Goal: Task Accomplishment & Management: Complete application form

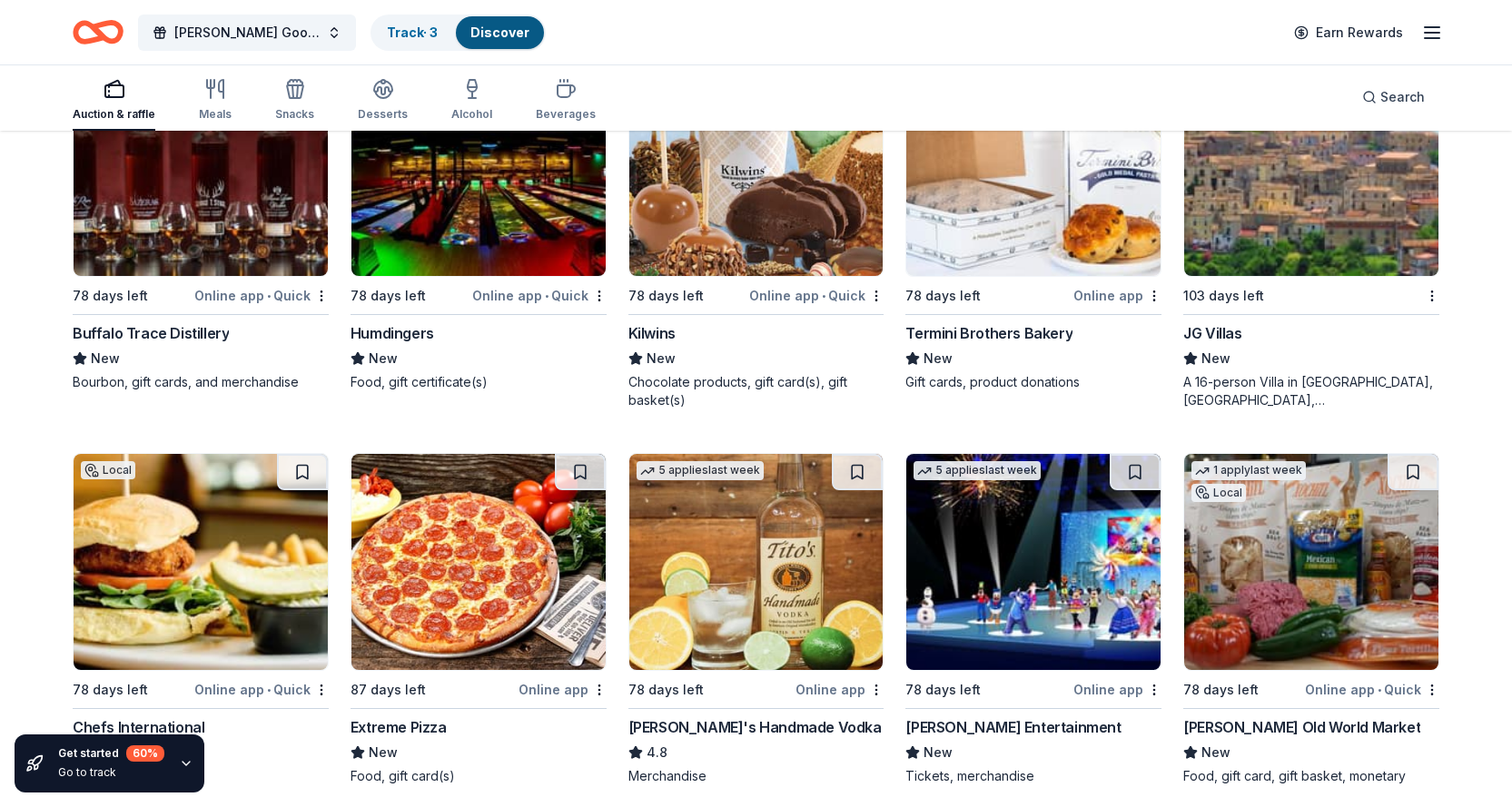
scroll to position [3053, 0]
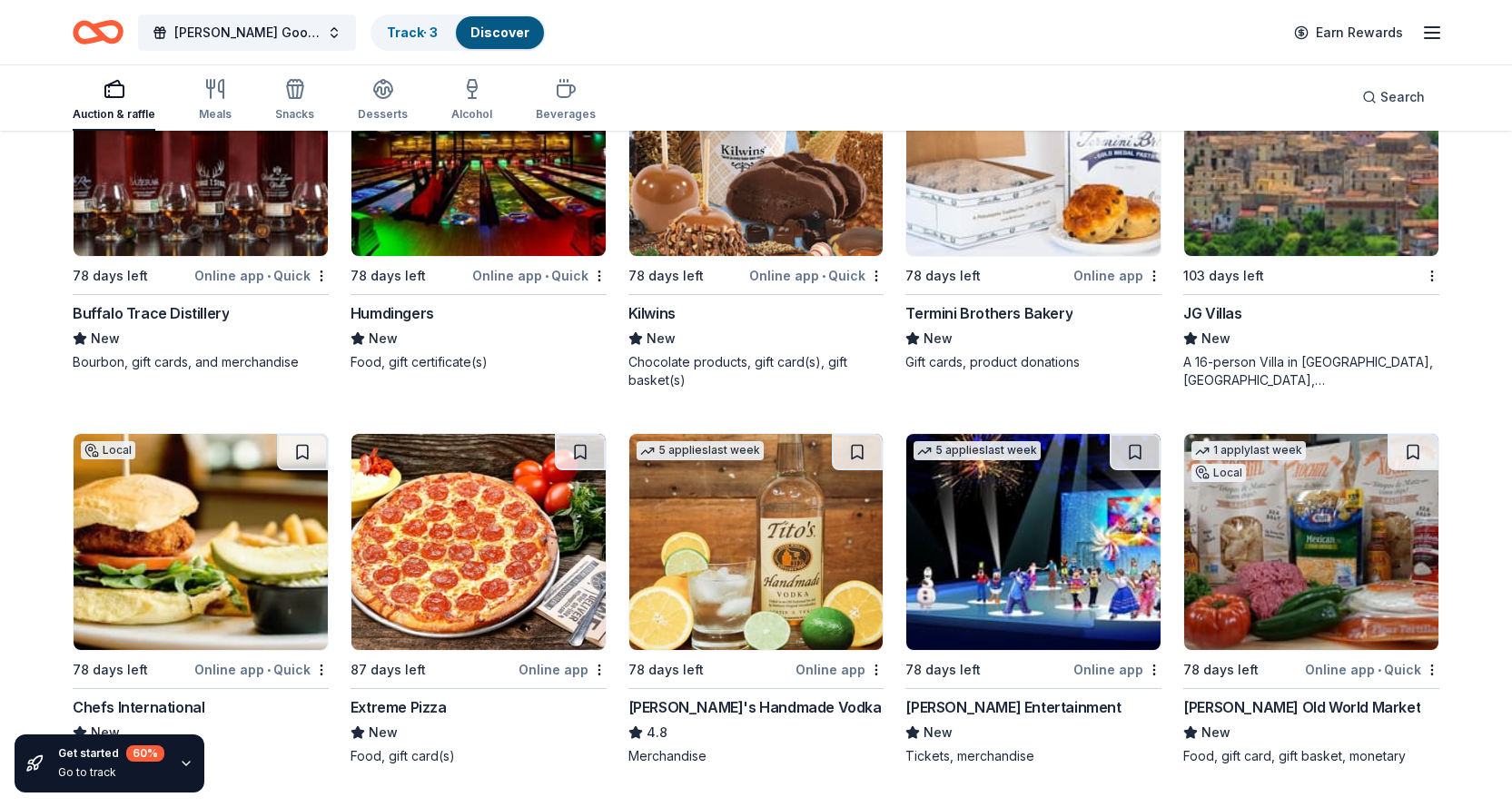
click at [665, 312] on div "Kilwins" at bounding box center [652, 313] width 47 height 22
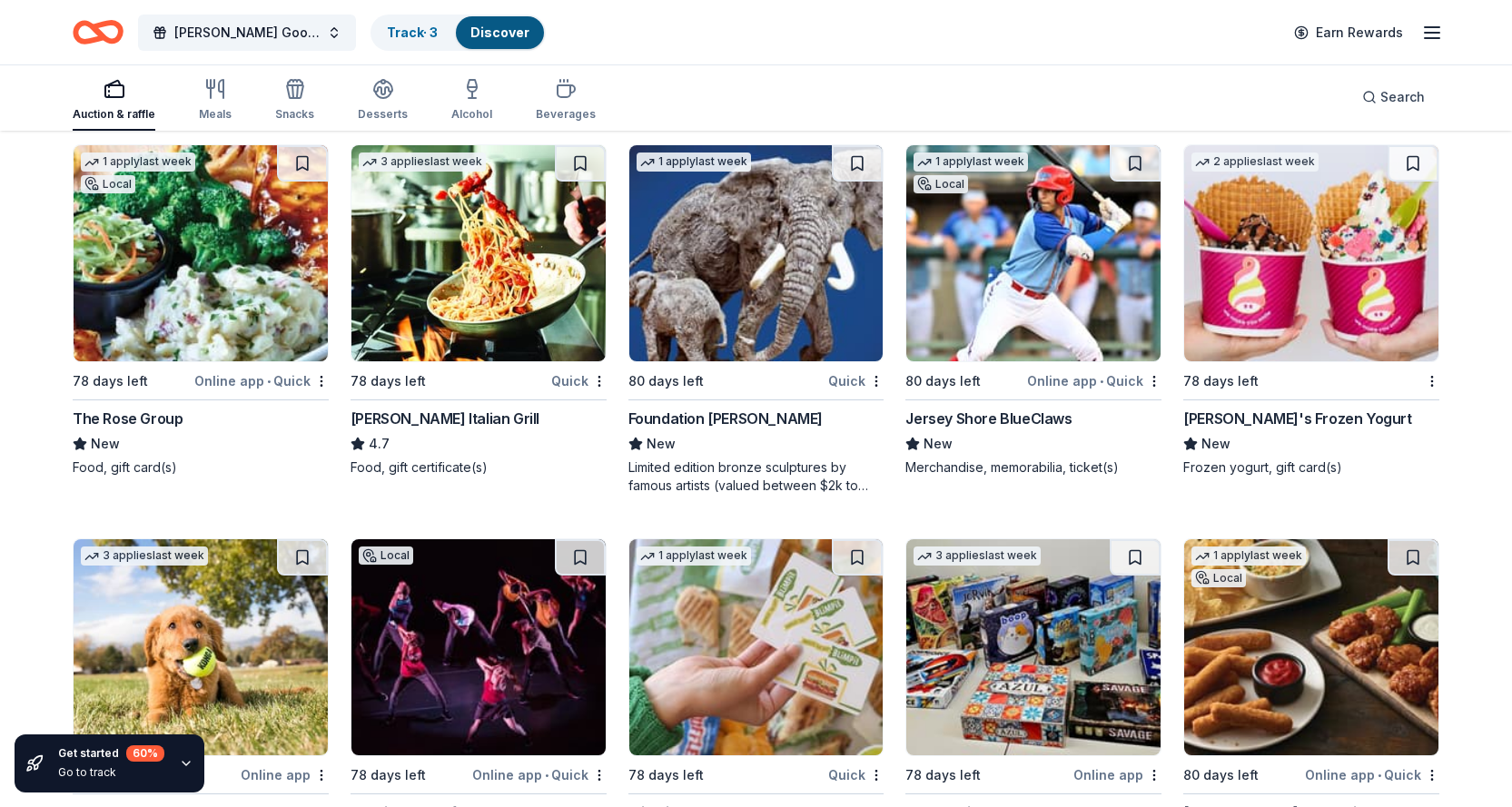
scroll to position [4912, 0]
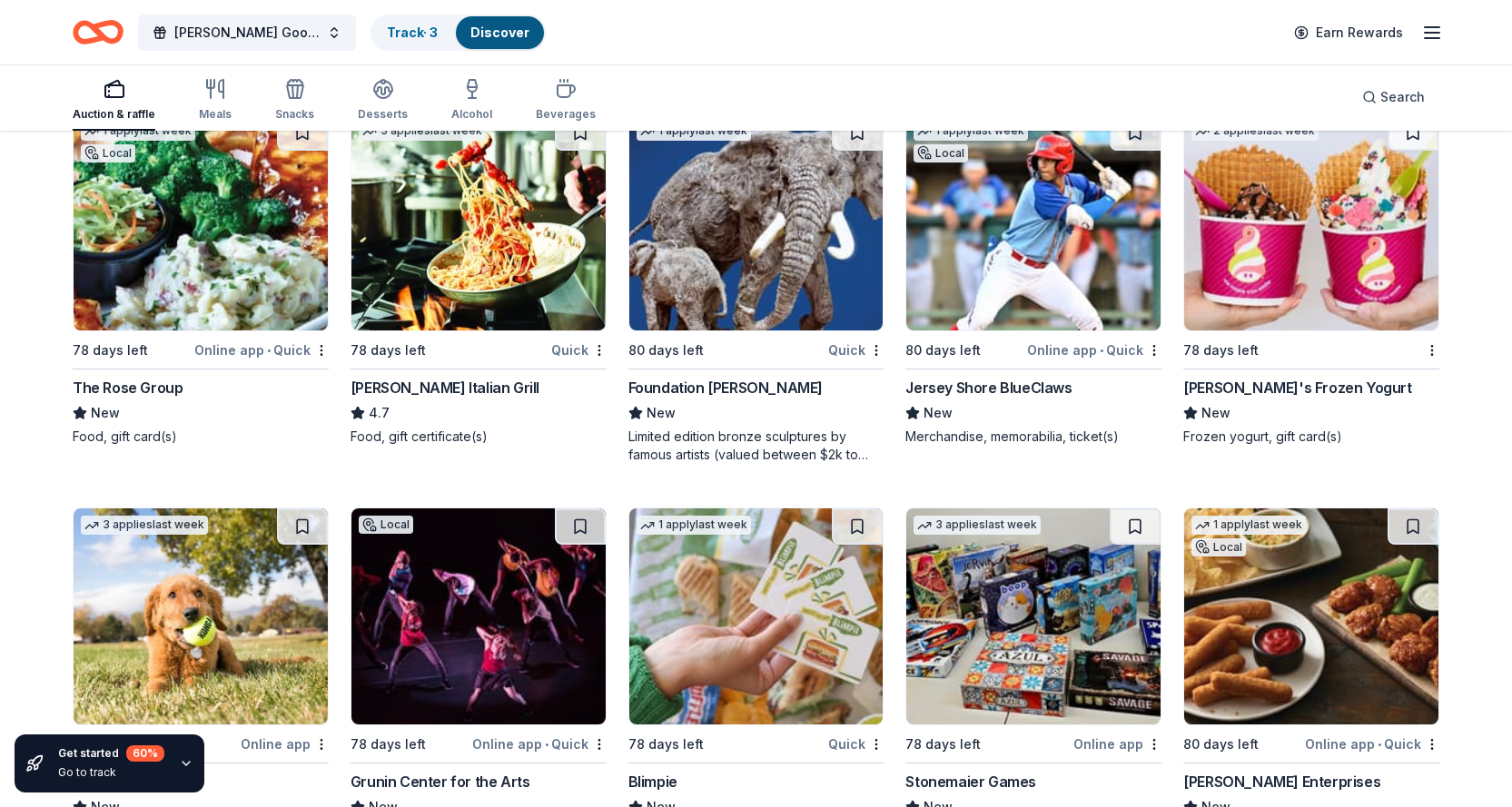
click at [398, 392] on div "Carrabba's Italian Grill" at bounding box center [444, 387] width 189 height 22
click at [1301, 386] on div "Menchie's Frozen Yogurt" at bounding box center [1297, 387] width 228 height 22
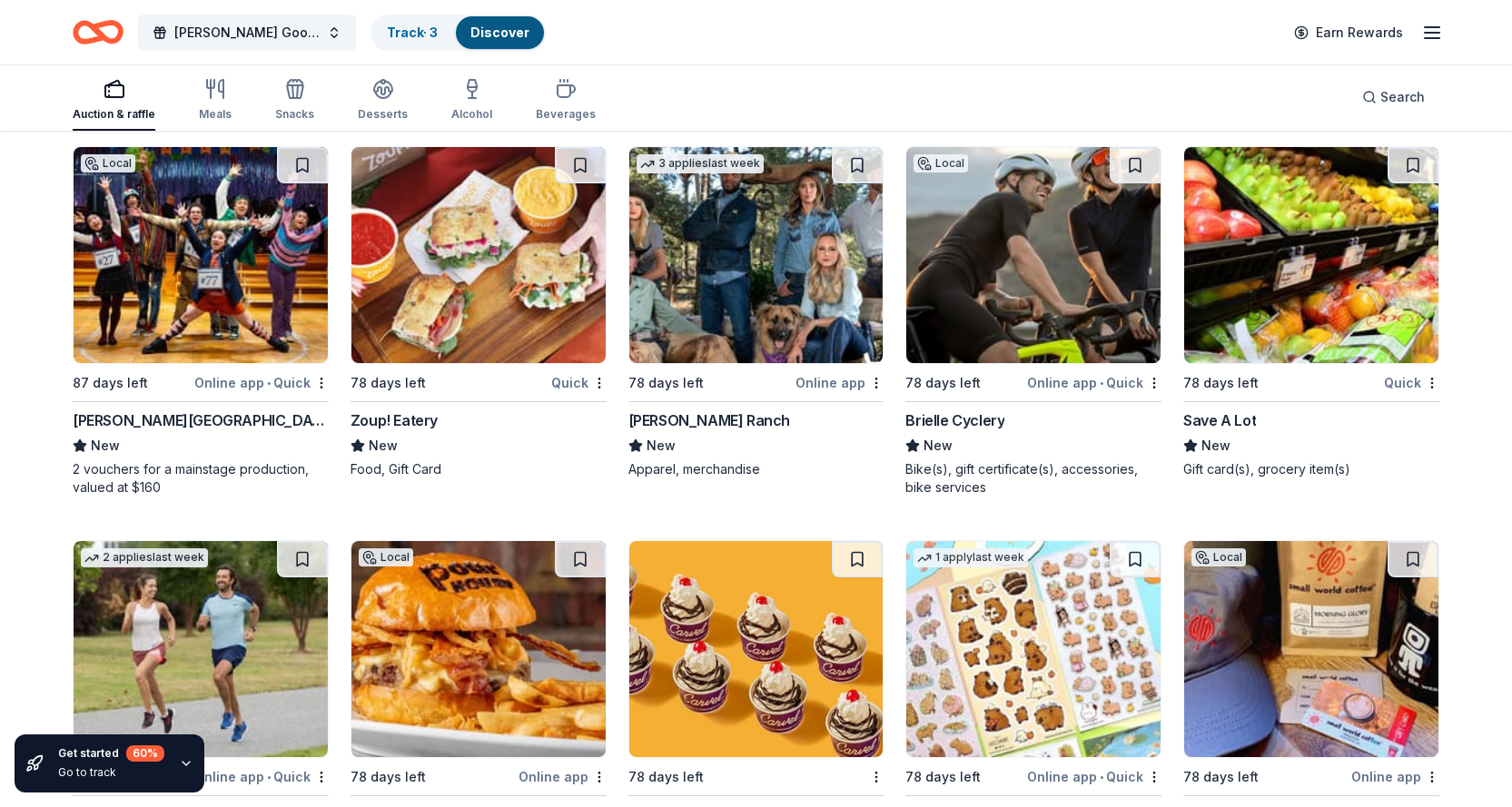
scroll to position [6059, 0]
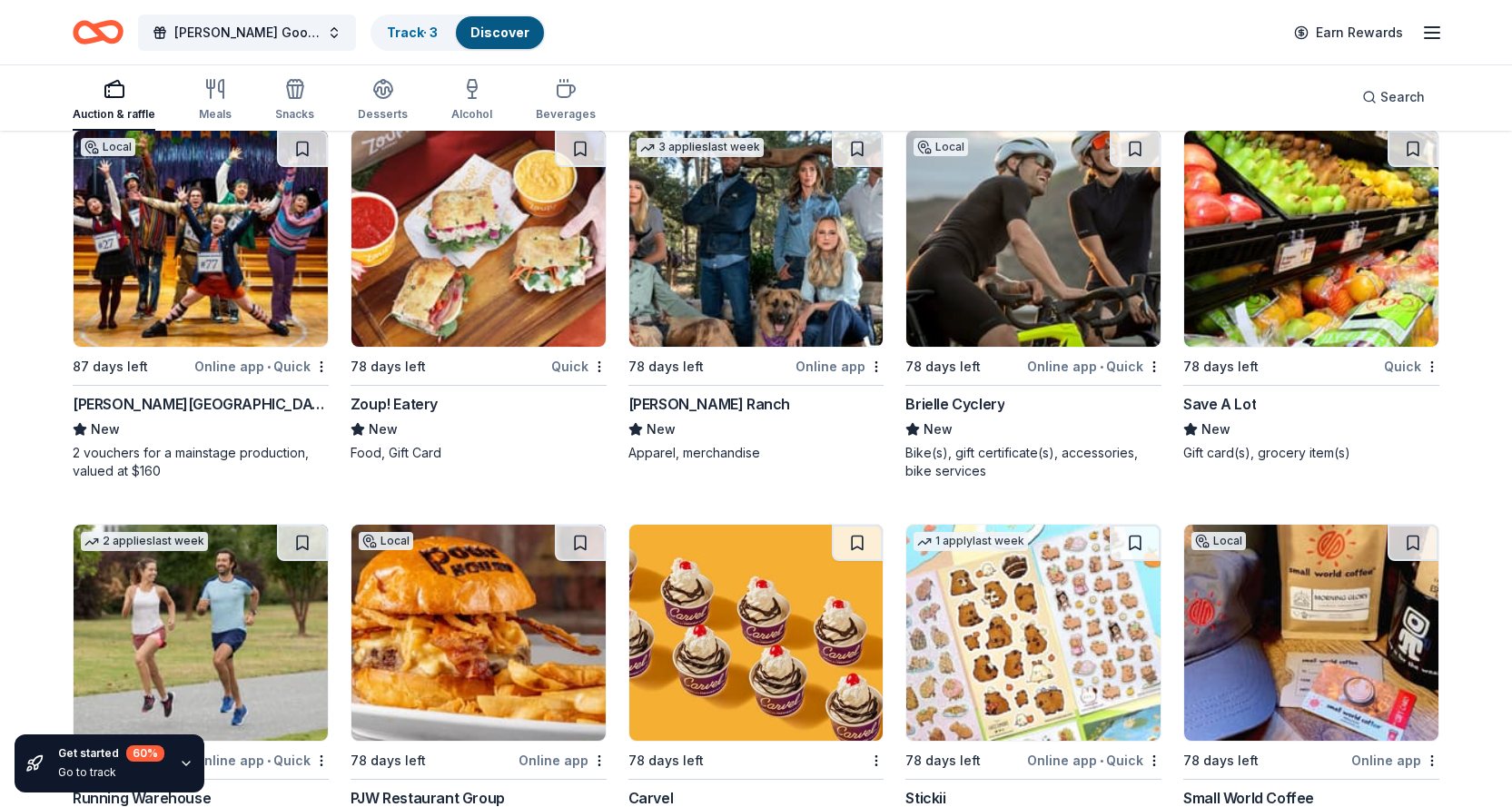
click at [983, 405] on div "Brielle Cyclery" at bounding box center [954, 404] width 99 height 22
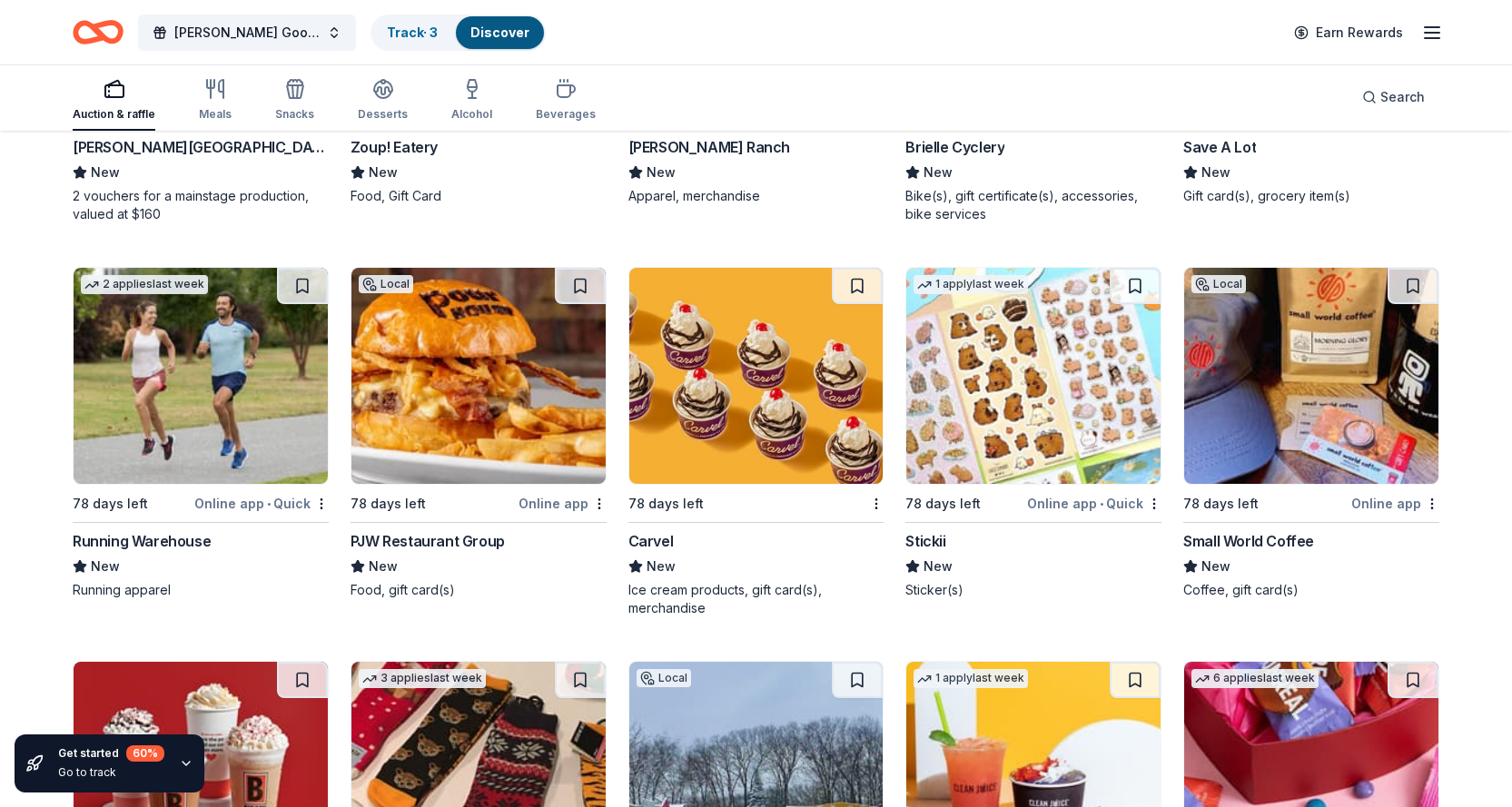
scroll to position [6422, 0]
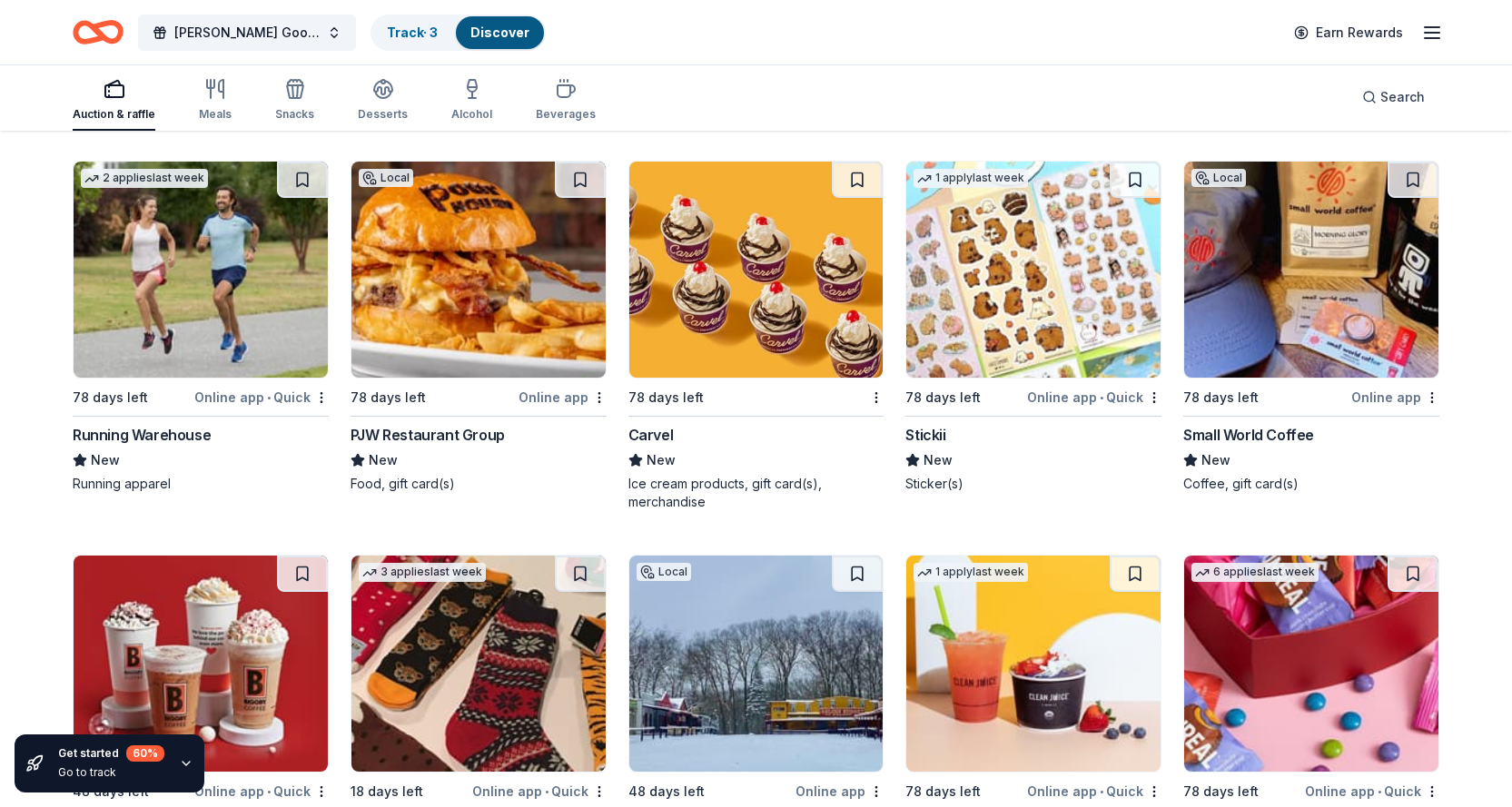
click at [479, 435] on div "PJW Restaurant Group" at bounding box center [427, 435] width 154 height 22
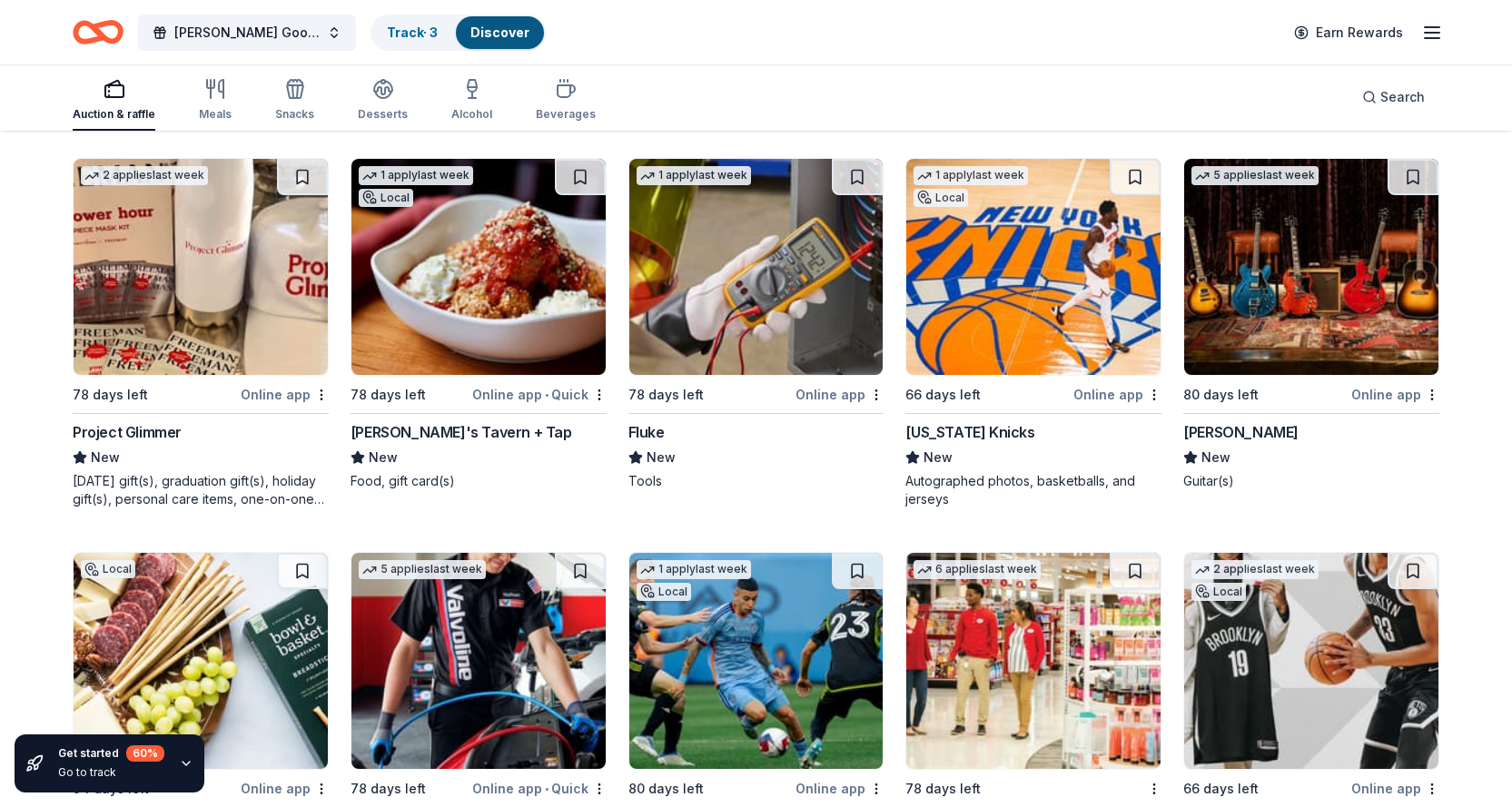
scroll to position [8996, 0]
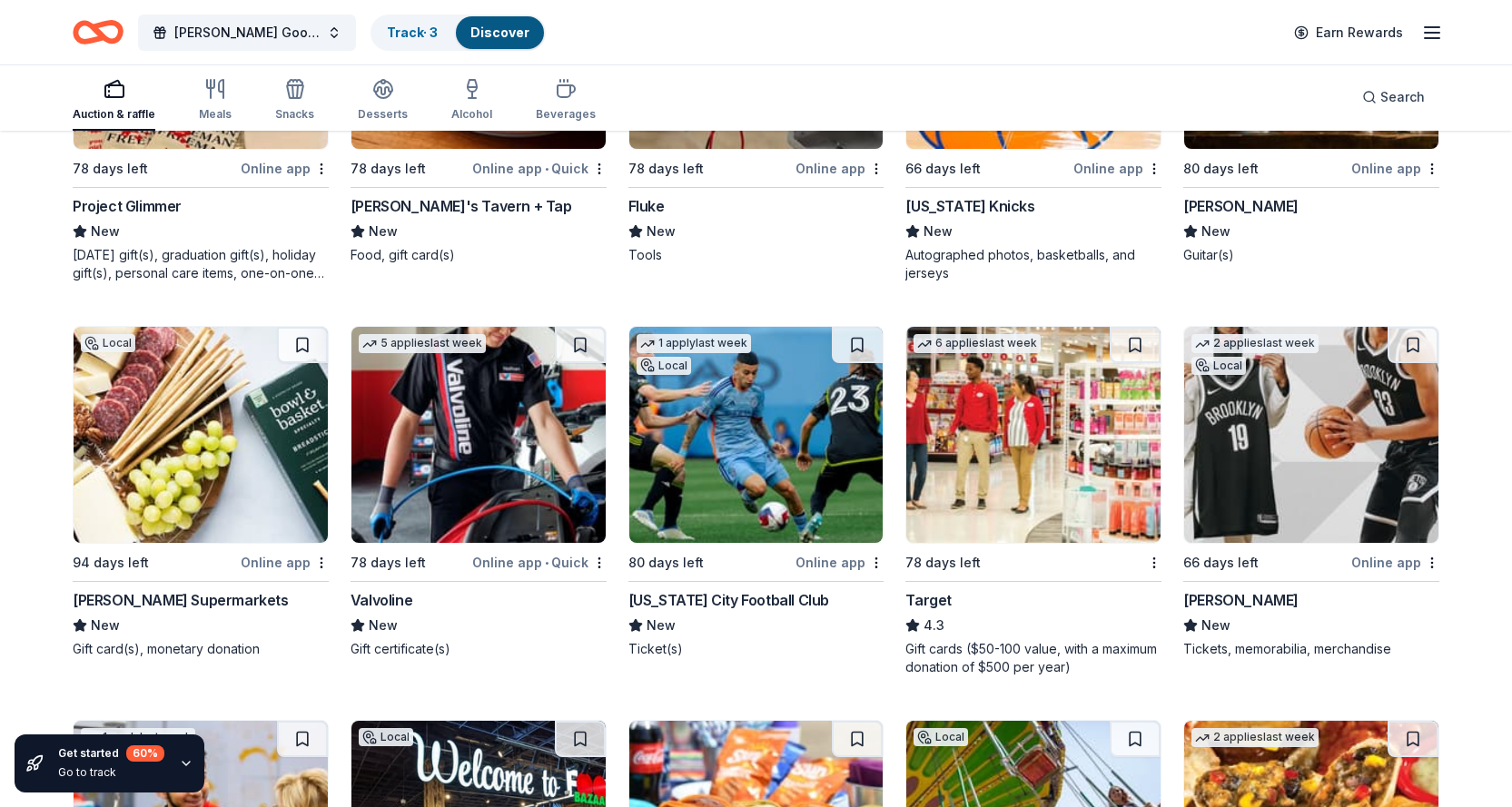
click at [396, 601] on div "Valvoline" at bounding box center [381, 600] width 62 height 22
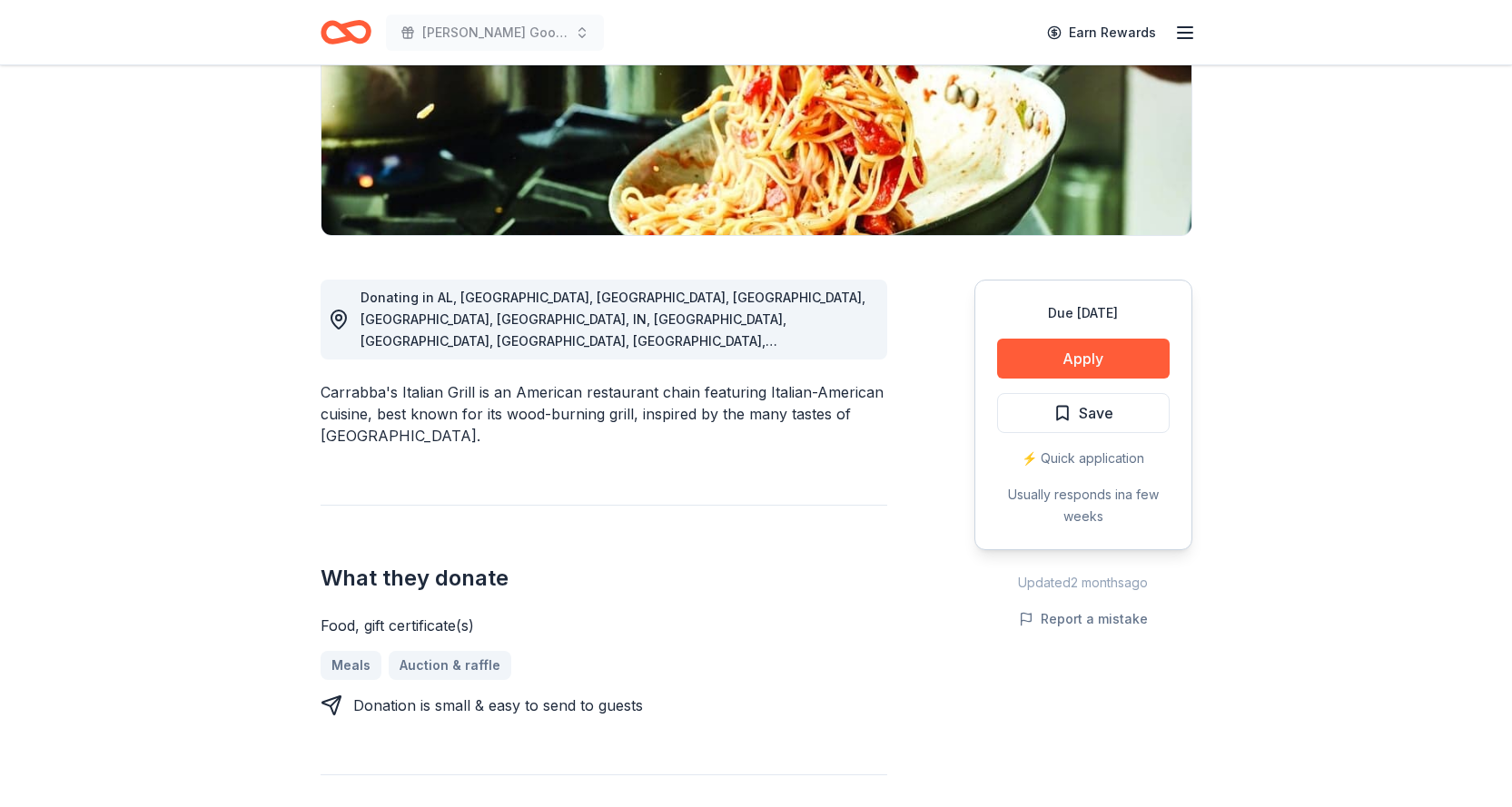
scroll to position [363, 0]
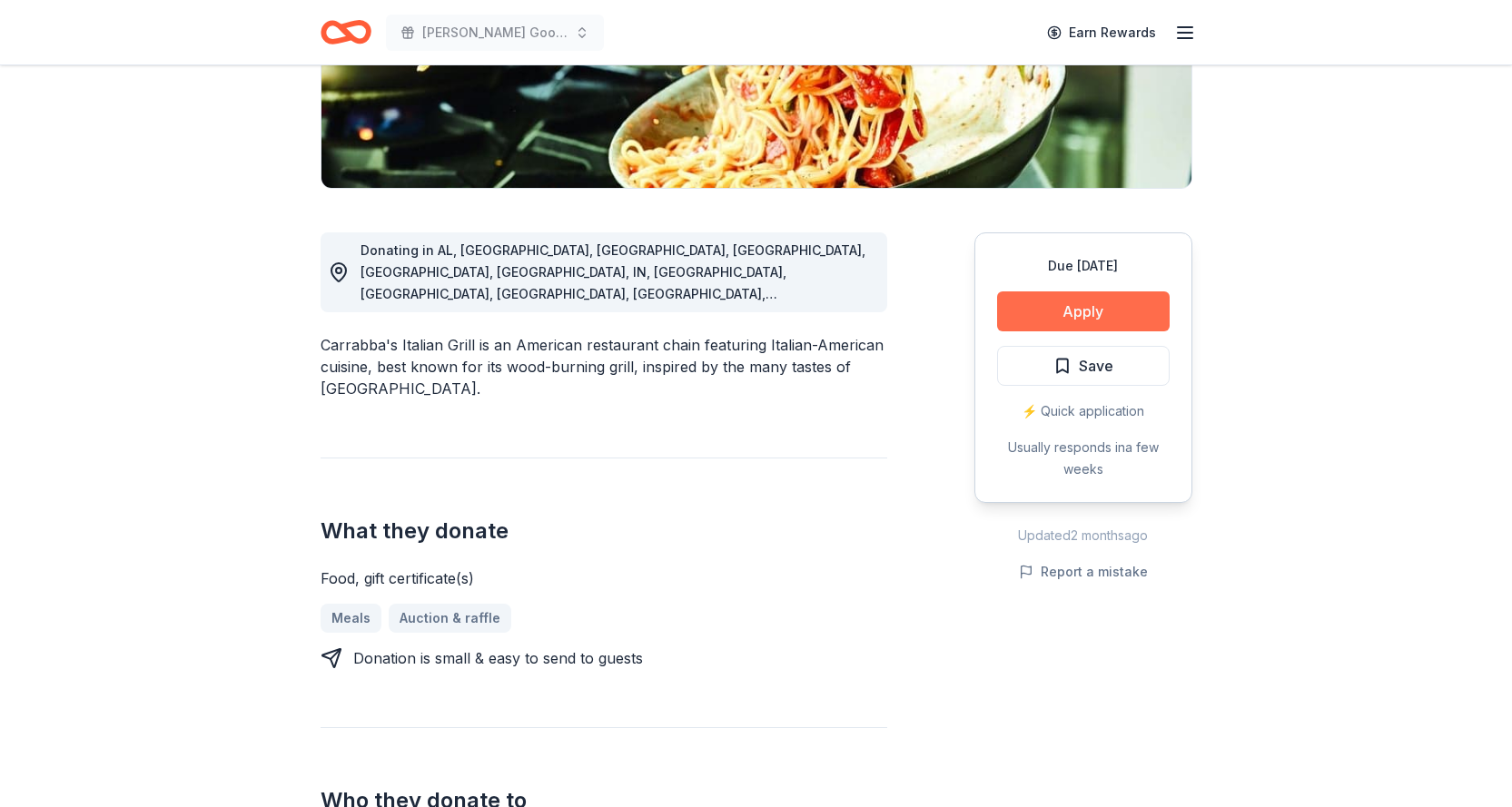
click at [1066, 303] on button "Apply" at bounding box center [1083, 312] width 172 height 40
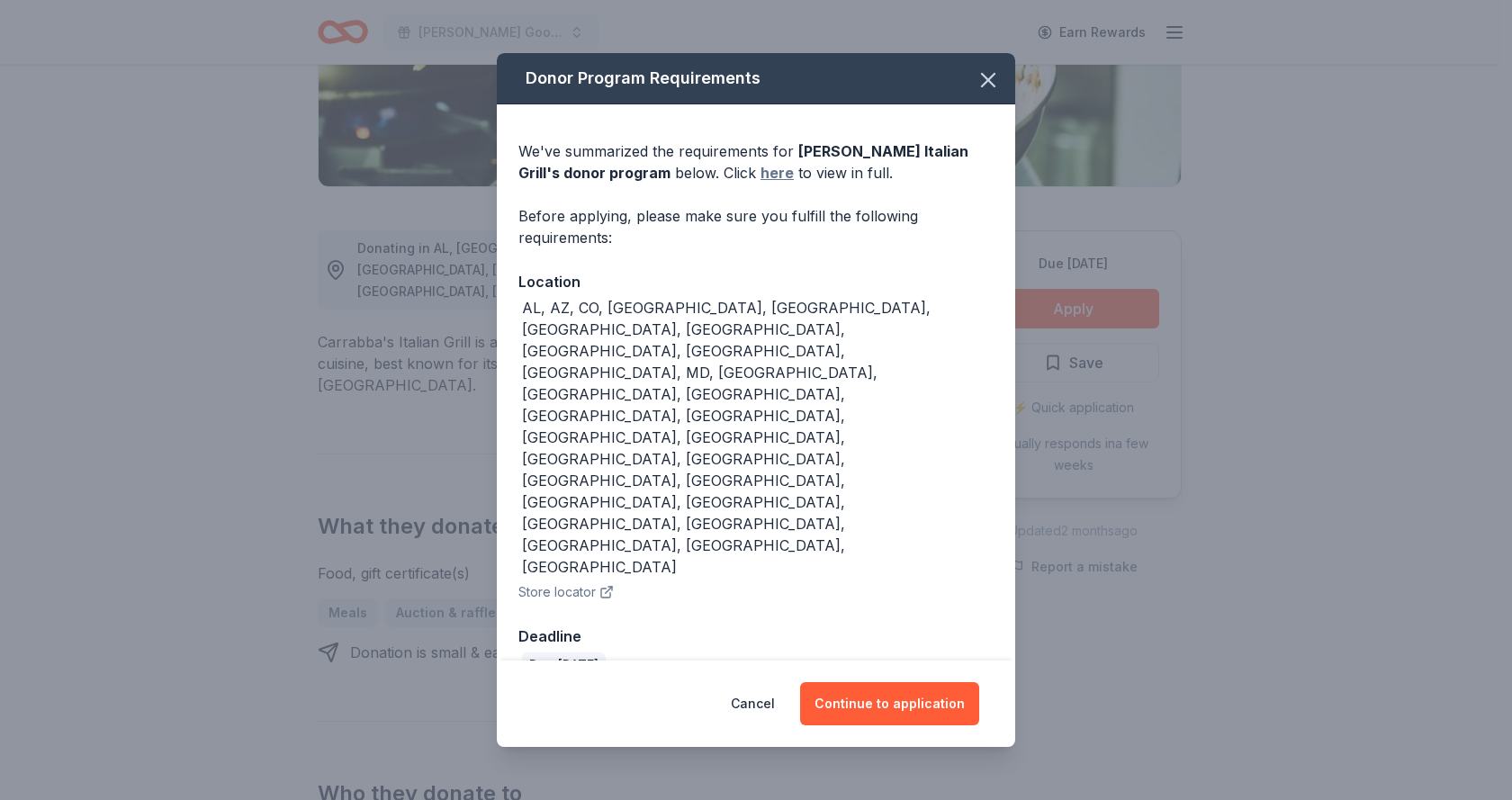
click at [761, 184] on link "here" at bounding box center [777, 173] width 33 height 22
click at [992, 86] on icon "button" at bounding box center [988, 80] width 12 height 12
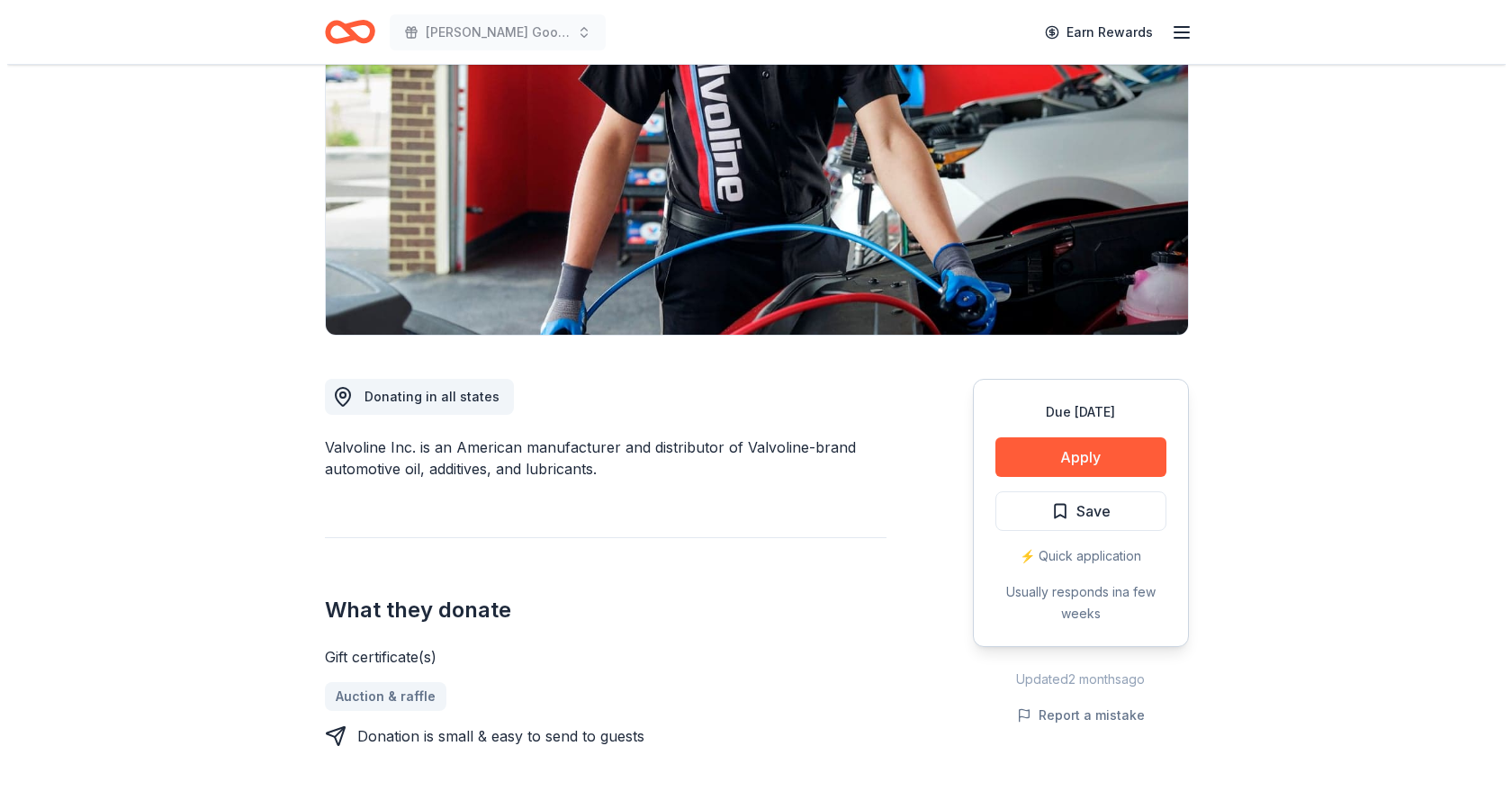
scroll to position [270, 0]
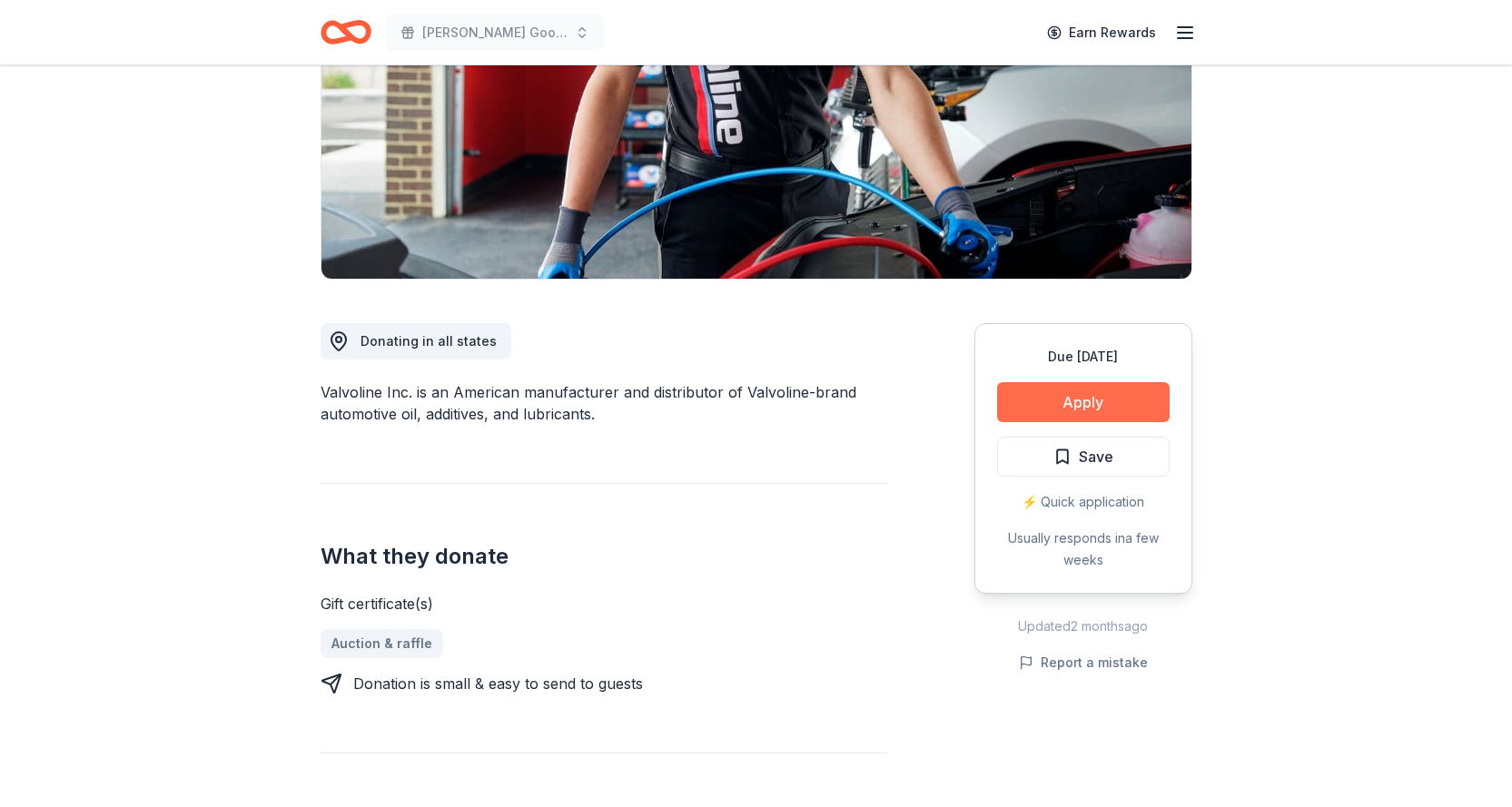
click at [1066, 399] on button "Apply" at bounding box center [1083, 402] width 172 height 40
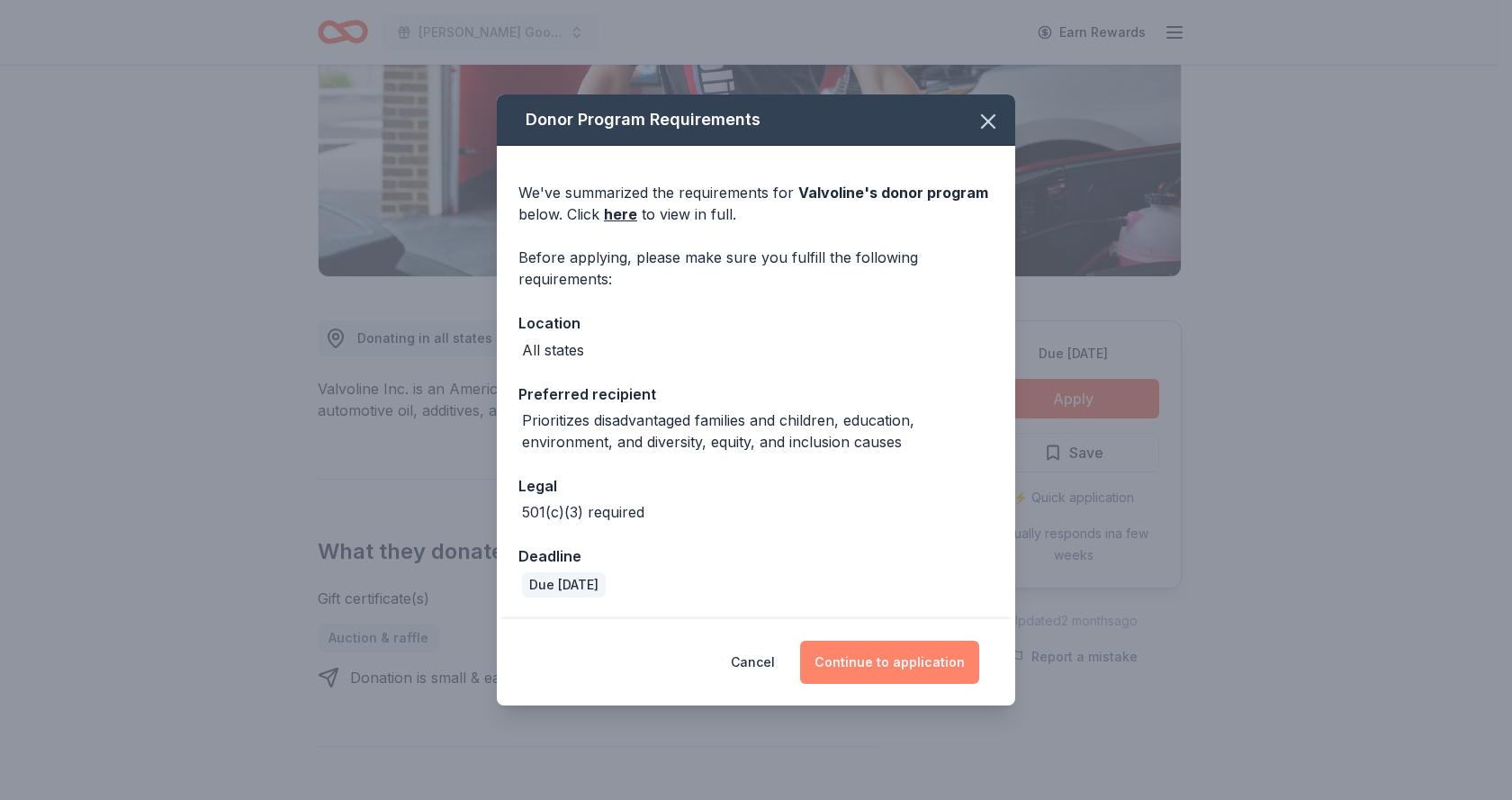
click at [890, 661] on button "Continue to application" at bounding box center [889, 662] width 179 height 43
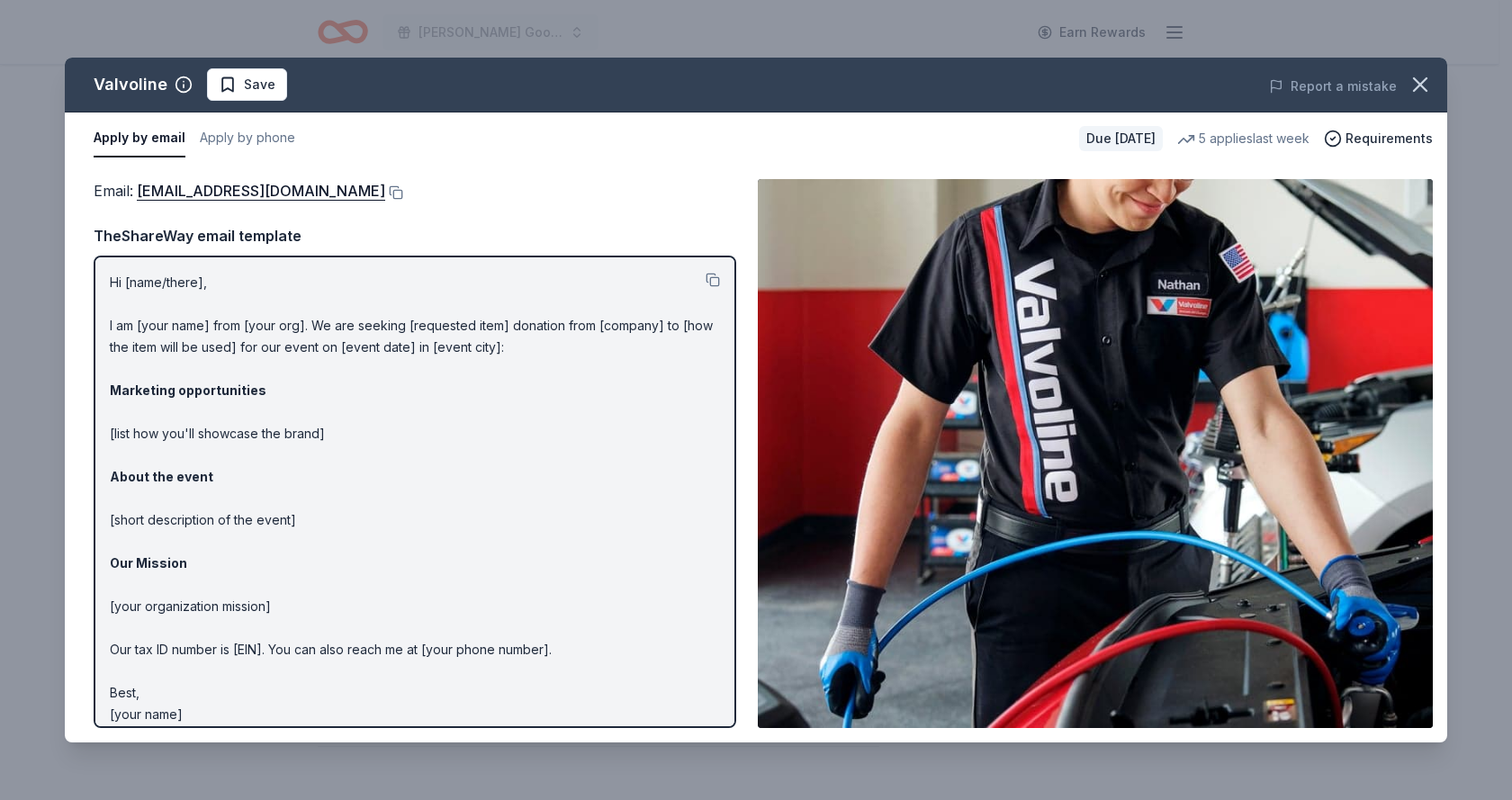
scroll to position [13, 0]
